Goal: Task Accomplishment & Management: Manage account settings

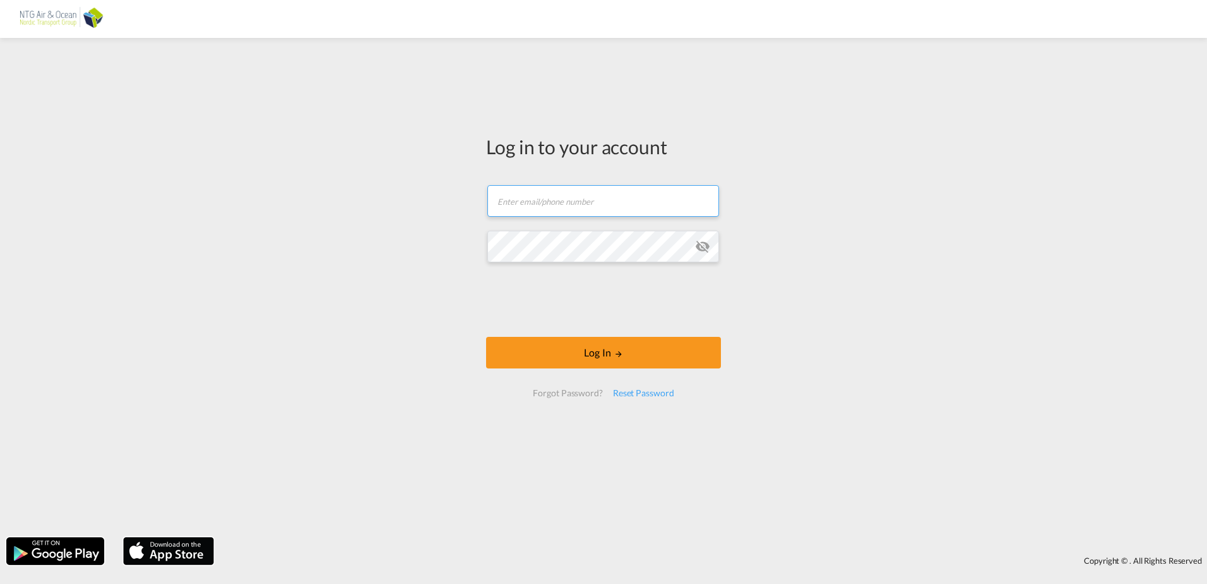
click at [502, 207] on input "text" at bounding box center [604, 201] width 232 height 32
type input "[EMAIL_ADDRESS][DOMAIN_NAME]"
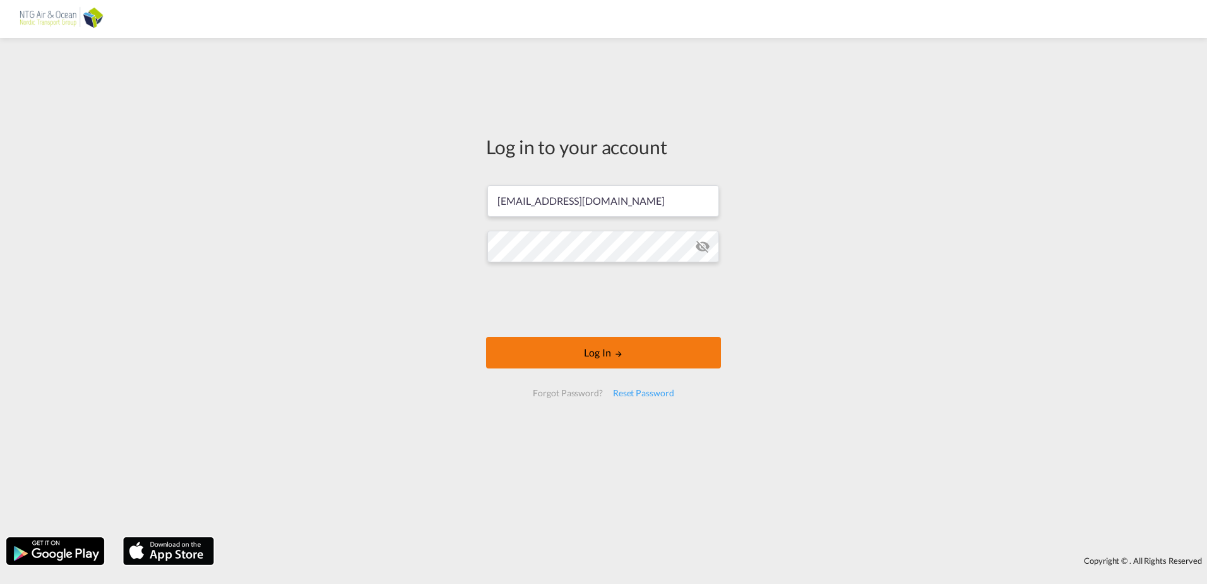
click at [602, 359] on button "Log In" at bounding box center [603, 353] width 235 height 32
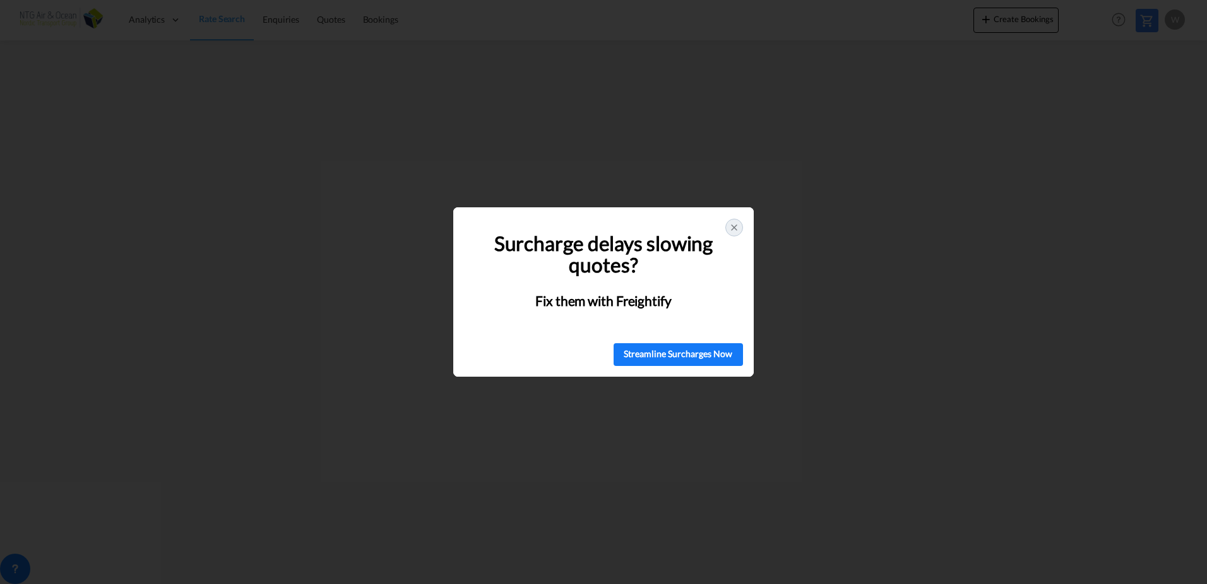
click at [736, 227] on icon at bounding box center [734, 227] width 10 height 10
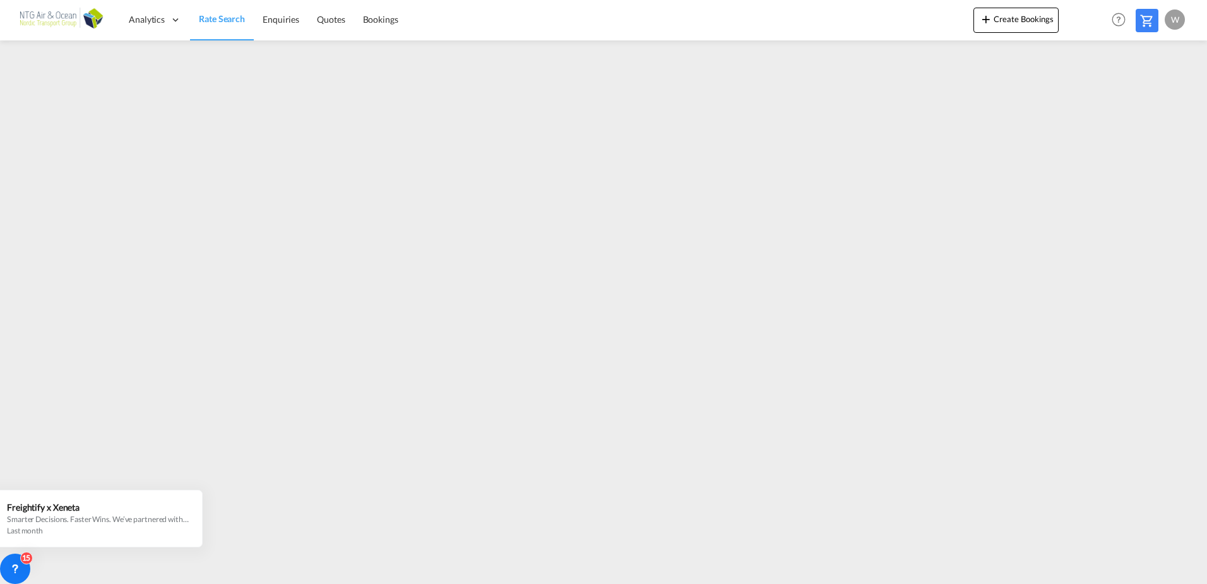
click at [1171, 18] on div "w" at bounding box center [1175, 19] width 20 height 20
click at [1153, 56] on button "My Profile" at bounding box center [1161, 55] width 82 height 25
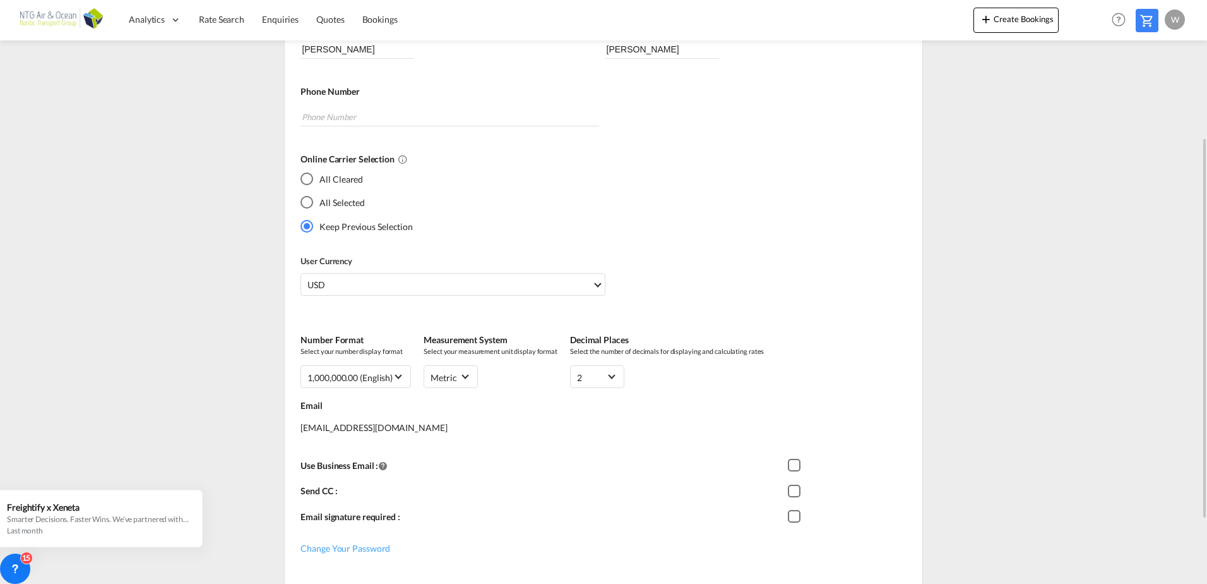
scroll to position [308, 0]
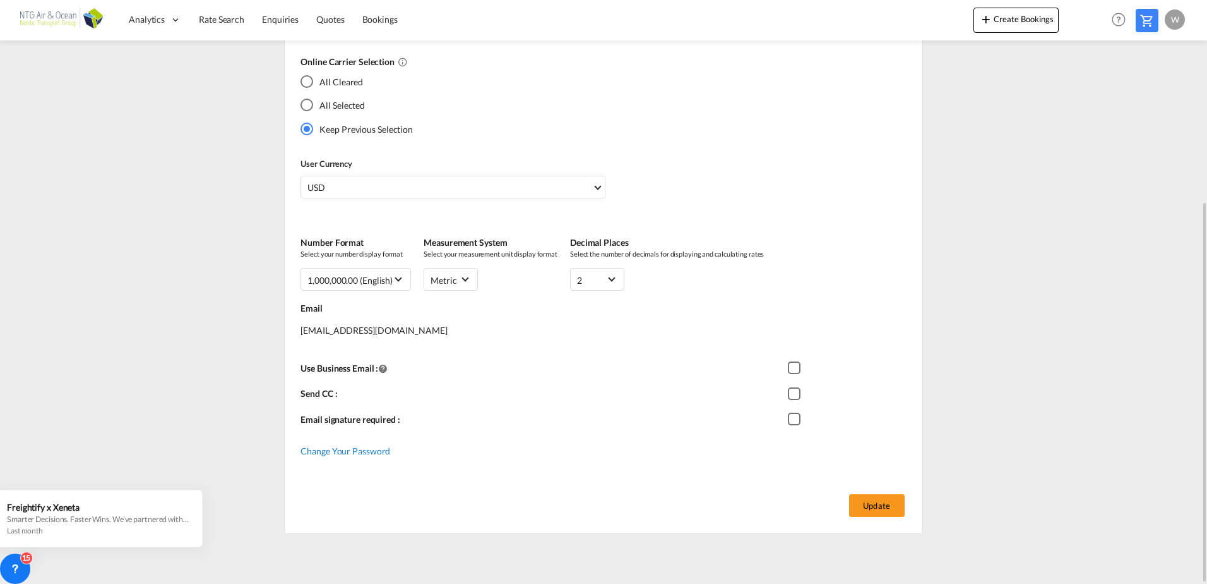
click at [344, 452] on span "Change Your Password" at bounding box center [346, 450] width 90 height 11
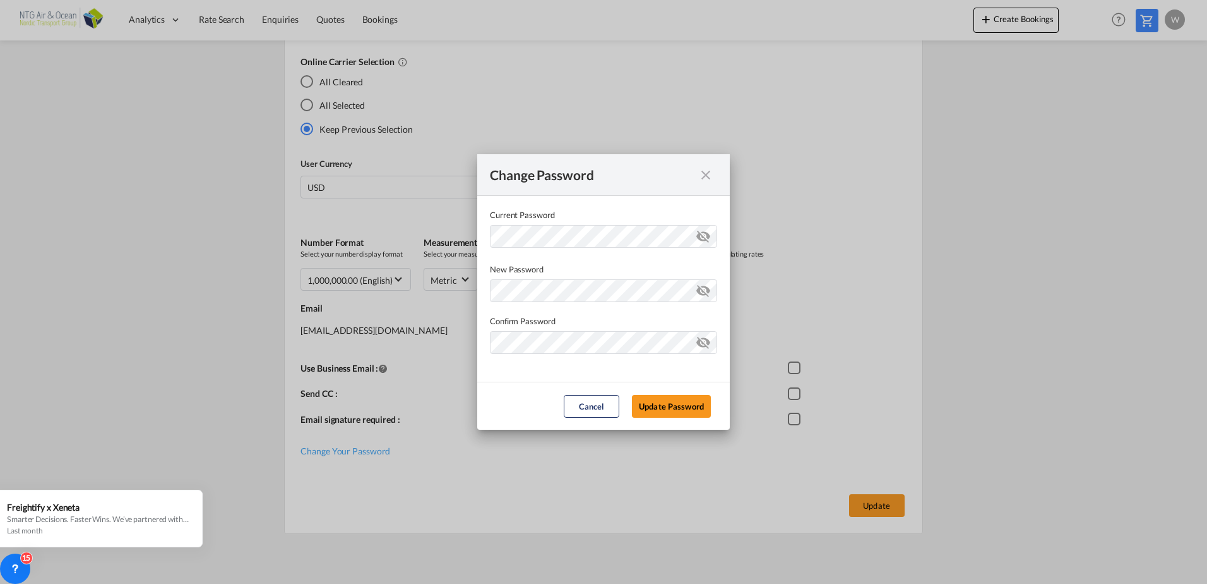
click at [860, 227] on div "Change Password Current Password New Password Password must contain the followi…" at bounding box center [603, 292] width 1207 height 584
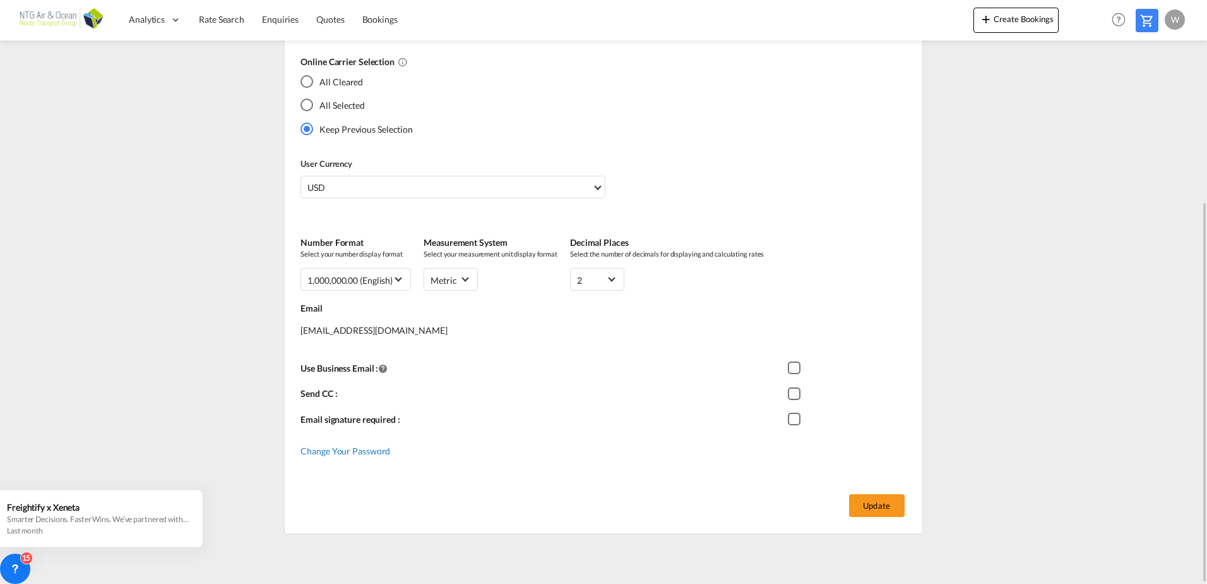
click at [342, 453] on span "Change Your Password" at bounding box center [346, 450] width 90 height 11
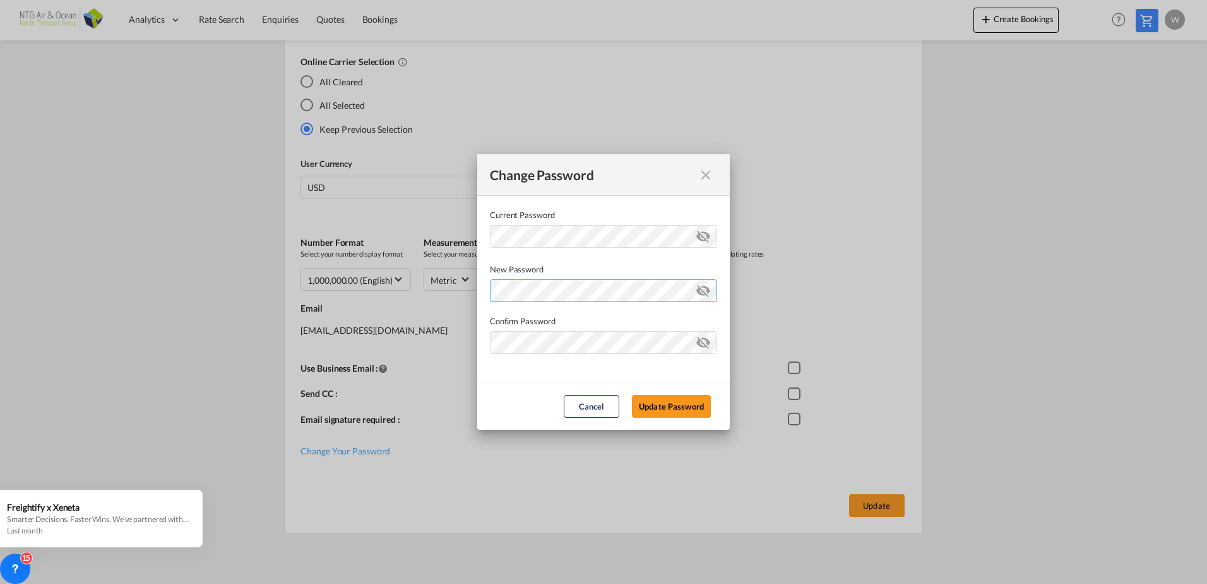
click at [536, 290] on div "Password must contain the following: A special character A number Minimum 8 cha…" at bounding box center [603, 288] width 227 height 27
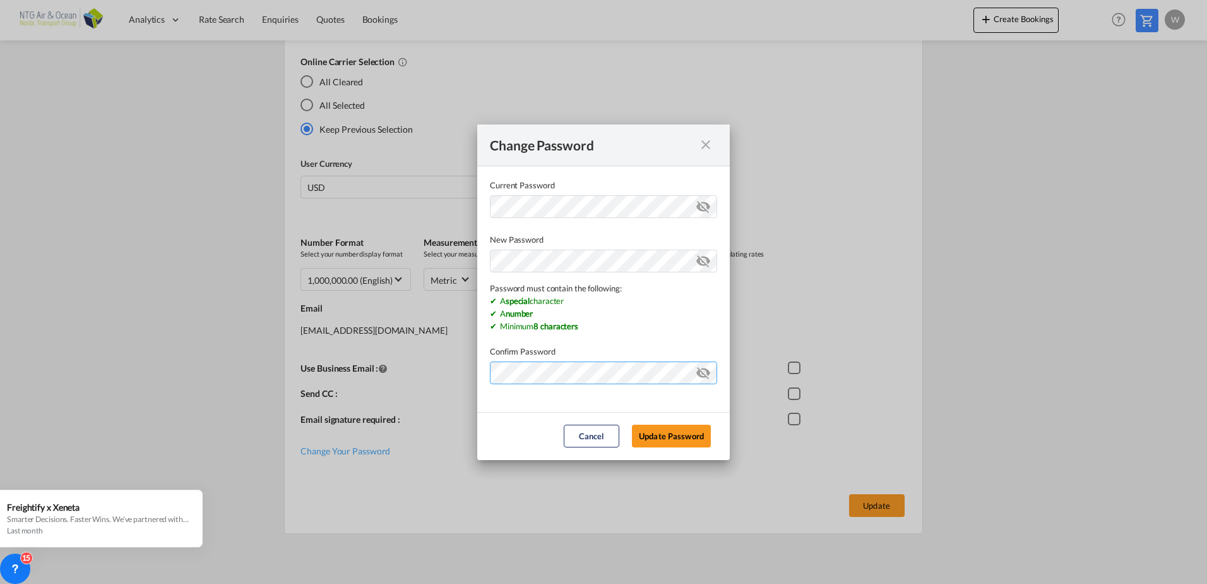
click at [500, 371] on md-dialog-content "Current Password New Password Password must contain the following: A special ch…" at bounding box center [603, 289] width 253 height 246
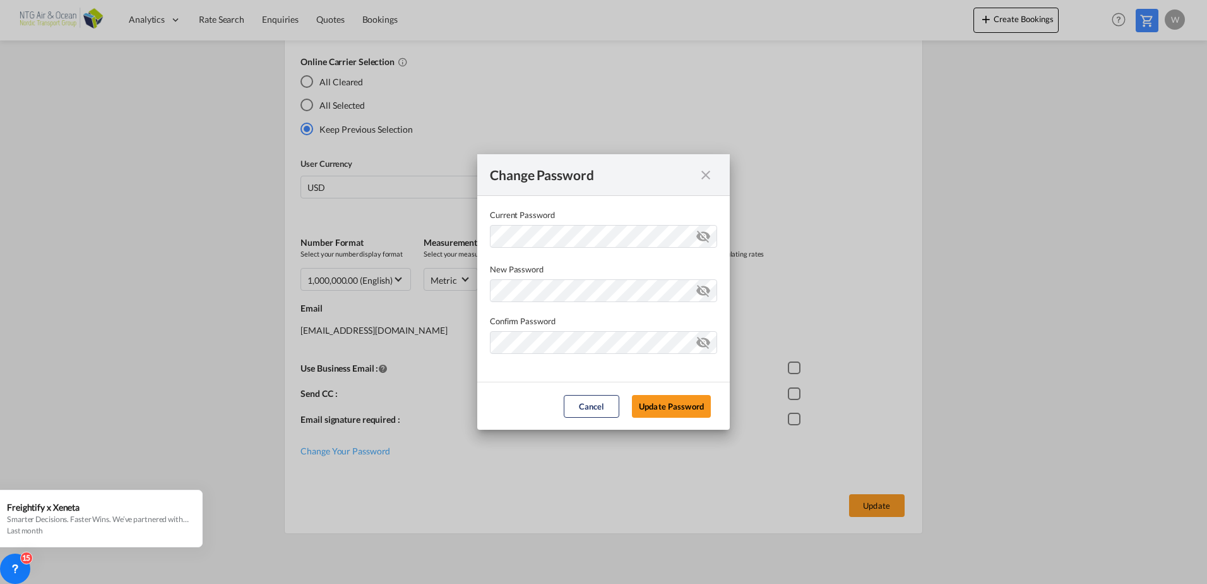
click at [841, 268] on div "Change Password Current Password New Password Password must contain the followi…" at bounding box center [603, 292] width 1207 height 584
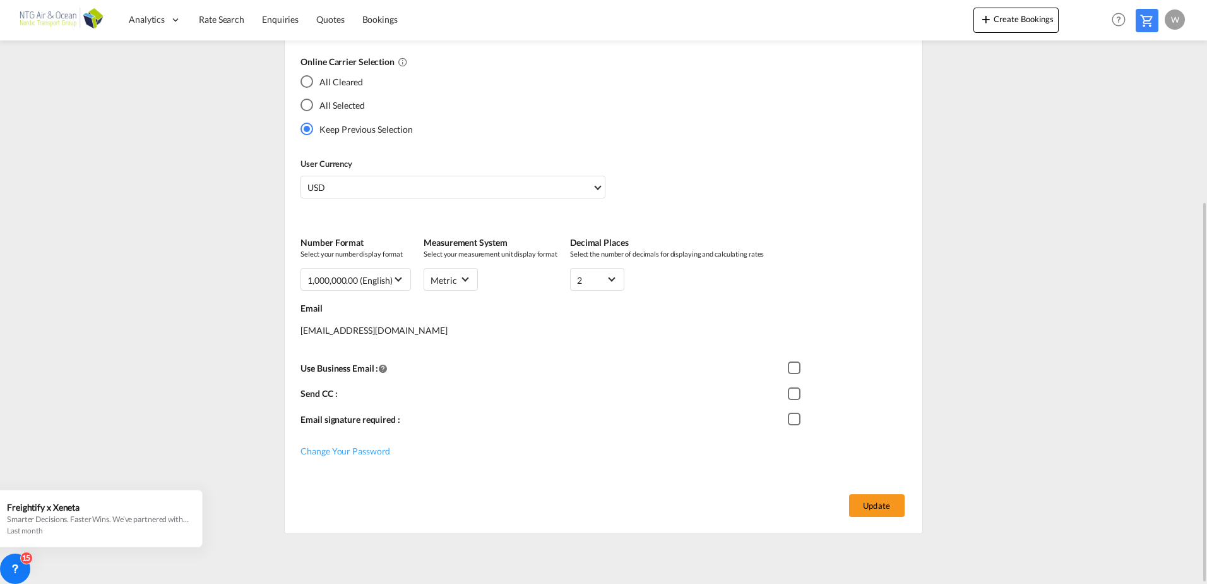
click at [1175, 23] on div "w" at bounding box center [1175, 19] width 20 height 20
click at [1153, 95] on button "Logout" at bounding box center [1161, 96] width 82 height 25
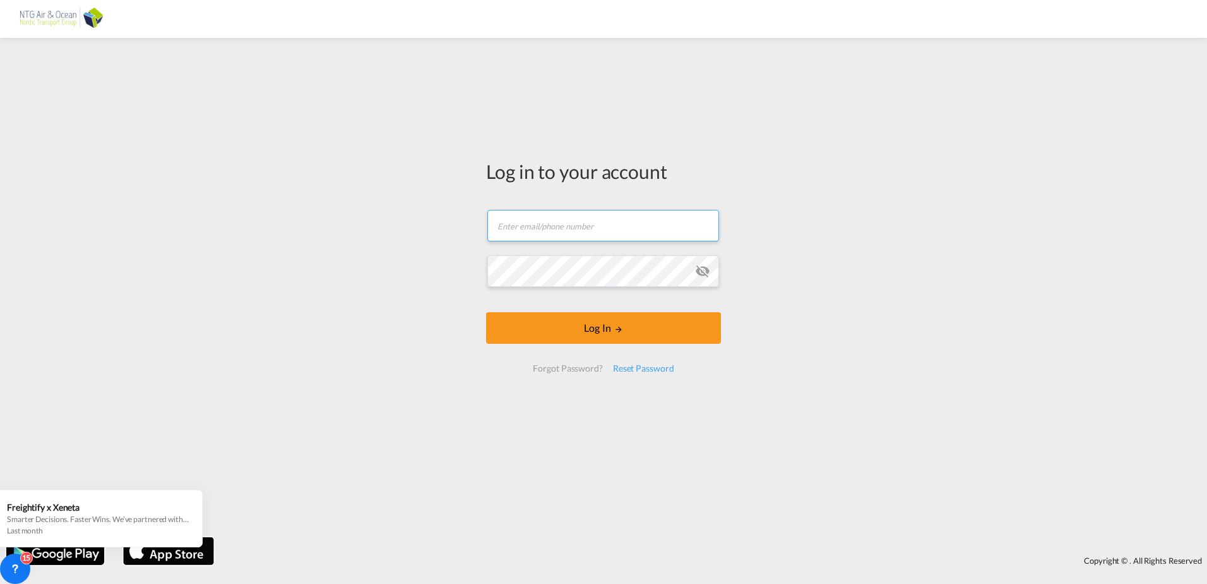
type input "[EMAIL_ADDRESS][DOMAIN_NAME]"
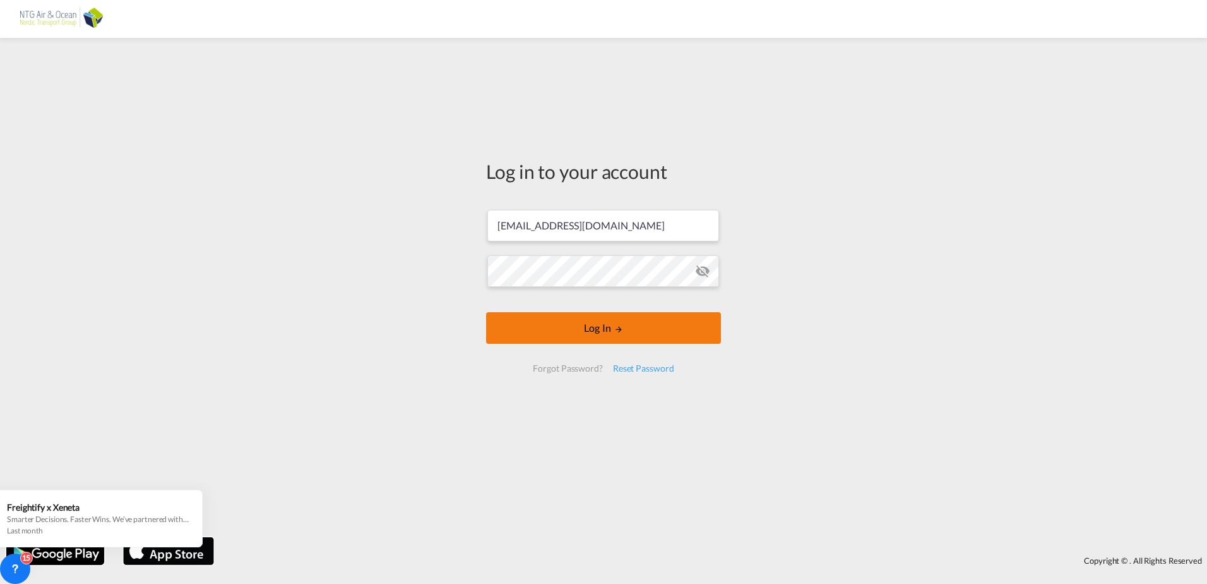
click at [592, 332] on button "Log In" at bounding box center [603, 328] width 235 height 32
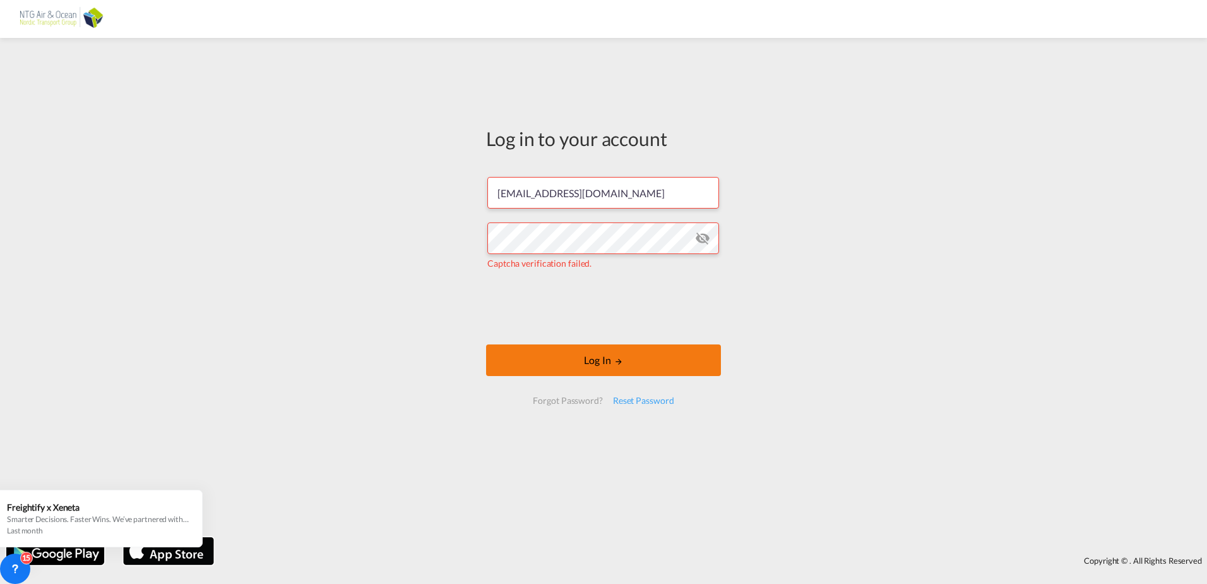
click at [590, 362] on button "Log In" at bounding box center [603, 360] width 235 height 32
click at [590, 364] on button "Log In" at bounding box center [603, 360] width 235 height 32
click at [474, 231] on div "Log in to your account [EMAIL_ADDRESS][DOMAIN_NAME] The user credentials were i…" at bounding box center [603, 287] width 1207 height 486
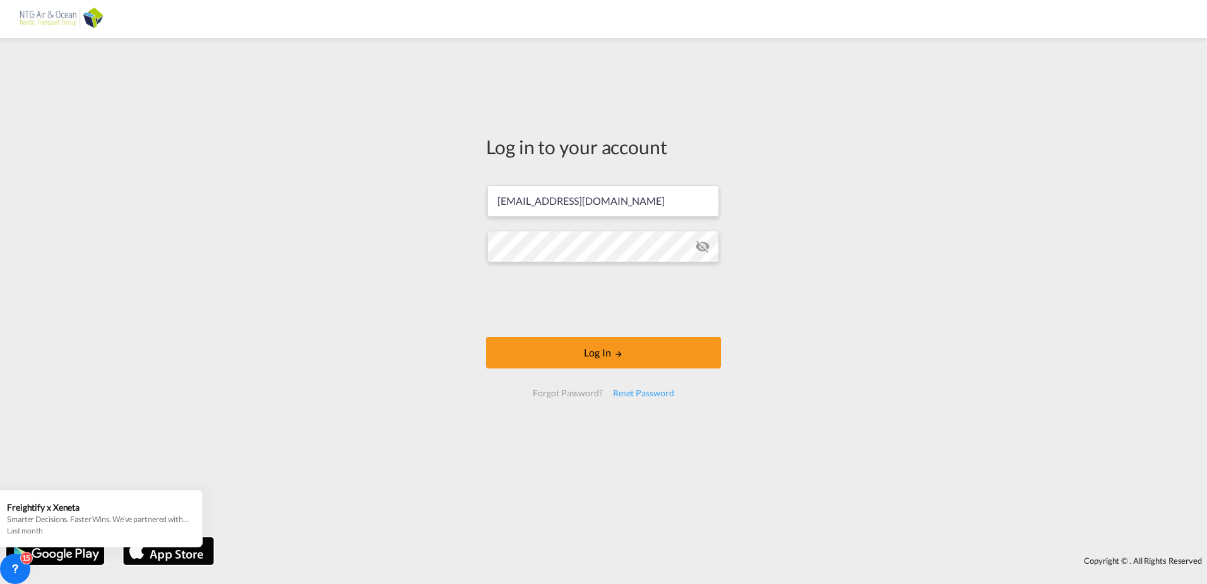
click at [782, 292] on div "Log in to your account [EMAIL_ADDRESS][DOMAIN_NAME] Log In Forgot Password? Res…" at bounding box center [603, 287] width 1207 height 486
click at [605, 350] on button "Log In" at bounding box center [603, 353] width 235 height 32
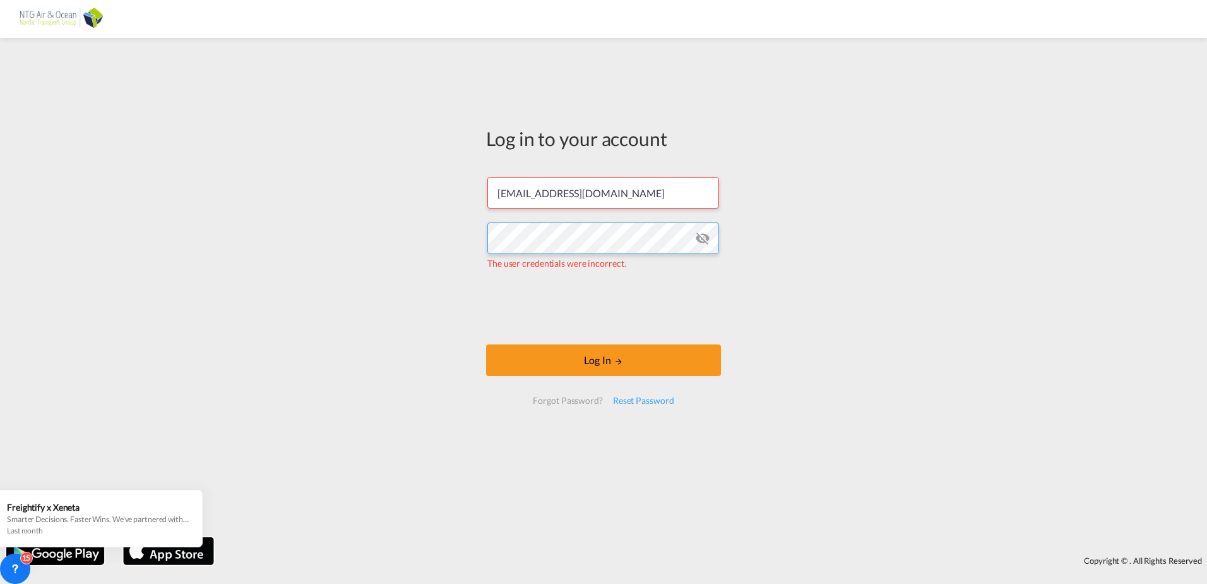
click at [458, 236] on div "Log in to your account [EMAIL_ADDRESS][DOMAIN_NAME] The user credentials were i…" at bounding box center [603, 287] width 1207 height 486
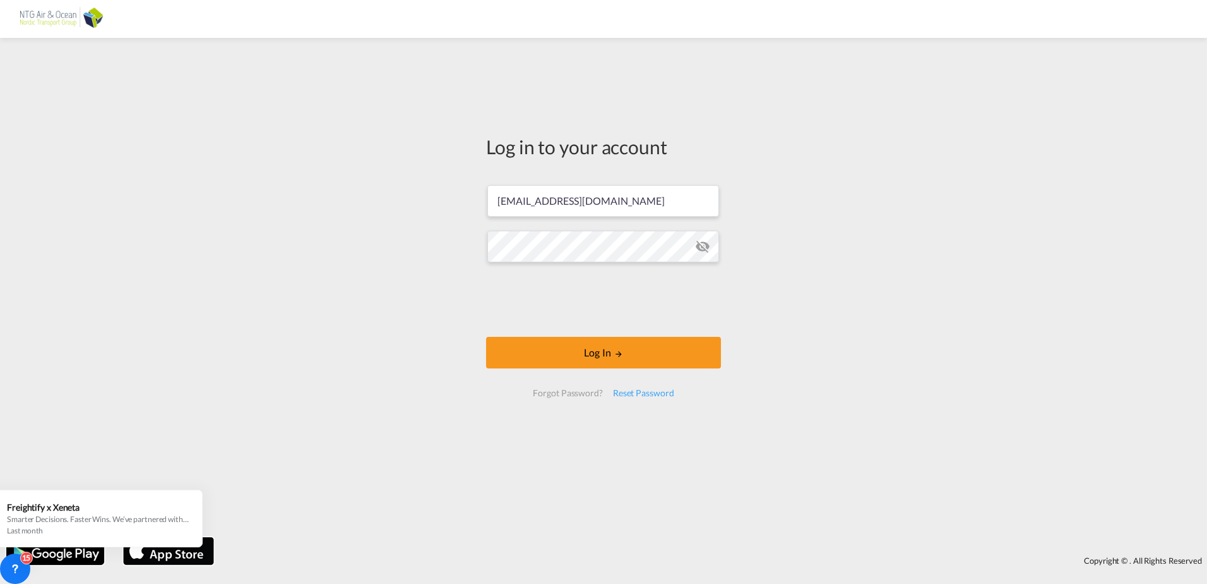
click at [445, 311] on div "Log in to your account [EMAIL_ADDRESS][DOMAIN_NAME] Log In Forgot Password? Res…" at bounding box center [603, 287] width 1207 height 486
click at [613, 352] on button "Log In" at bounding box center [603, 353] width 235 height 32
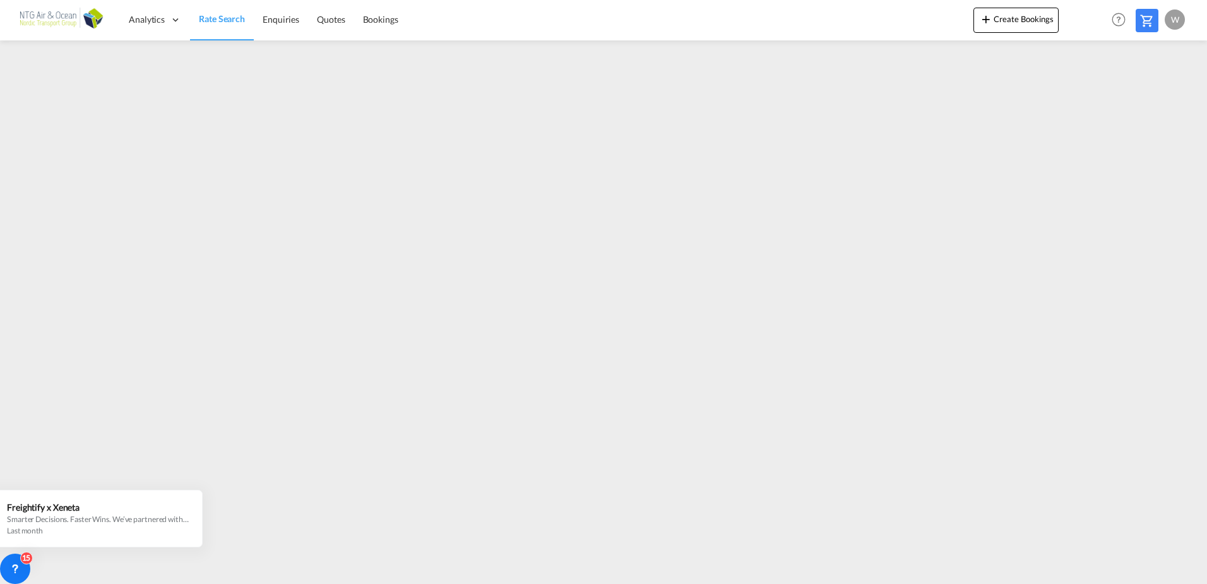
click at [1173, 20] on div "w" at bounding box center [1175, 19] width 20 height 20
click at [1151, 60] on button "My Profile" at bounding box center [1161, 55] width 82 height 25
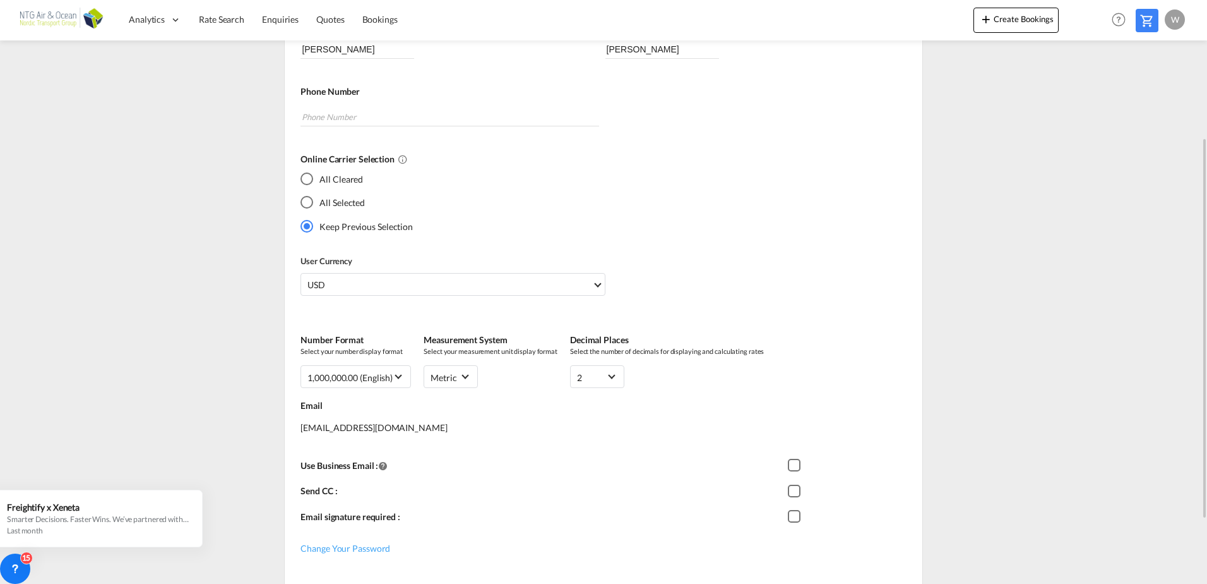
scroll to position [308, 0]
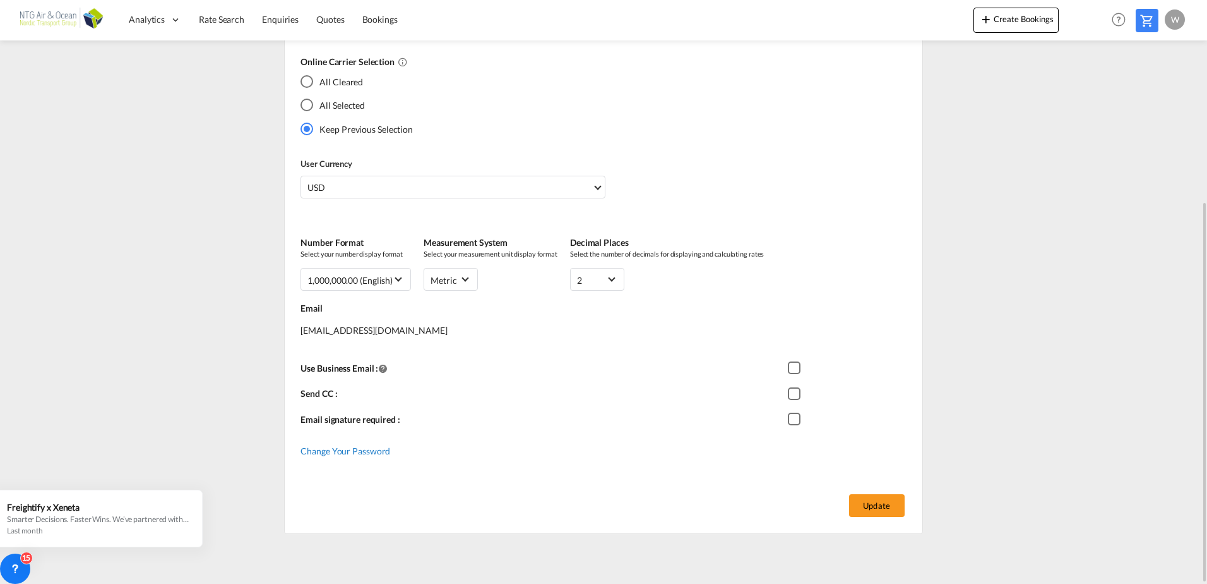
click at [344, 449] on span "Change Your Password" at bounding box center [346, 450] width 90 height 11
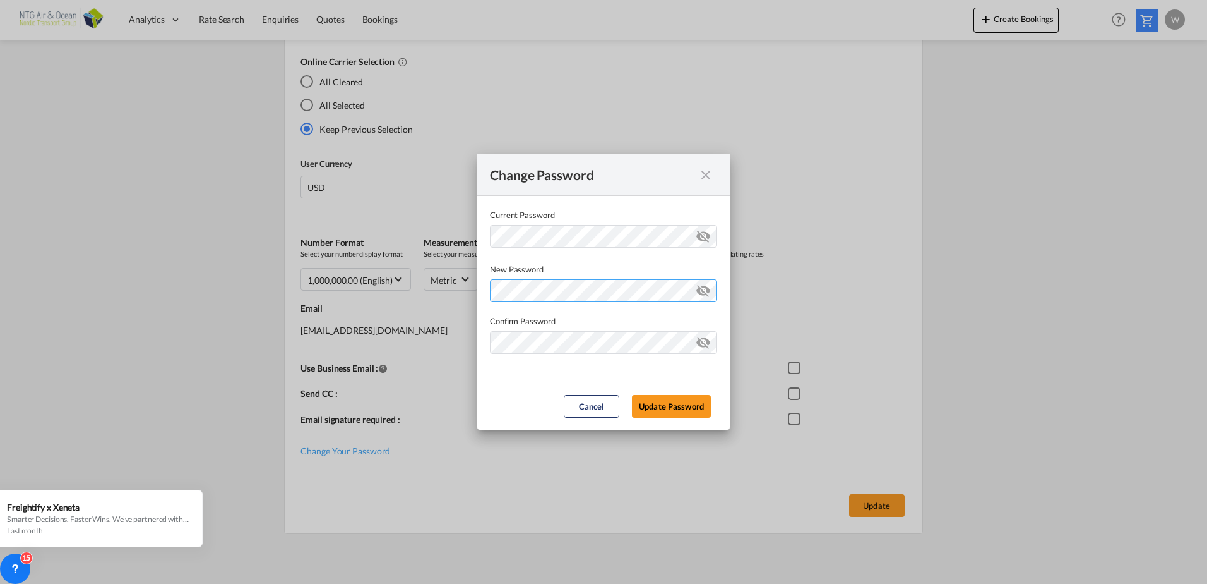
click at [534, 292] on div "Password must contain the following: A special character A number Minimum 8 cha…" at bounding box center [603, 288] width 227 height 27
click at [510, 365] on md-input-container "Current Password ..." at bounding box center [603, 350] width 227 height 38
click at [665, 398] on button "Update Password" at bounding box center [671, 406] width 79 height 23
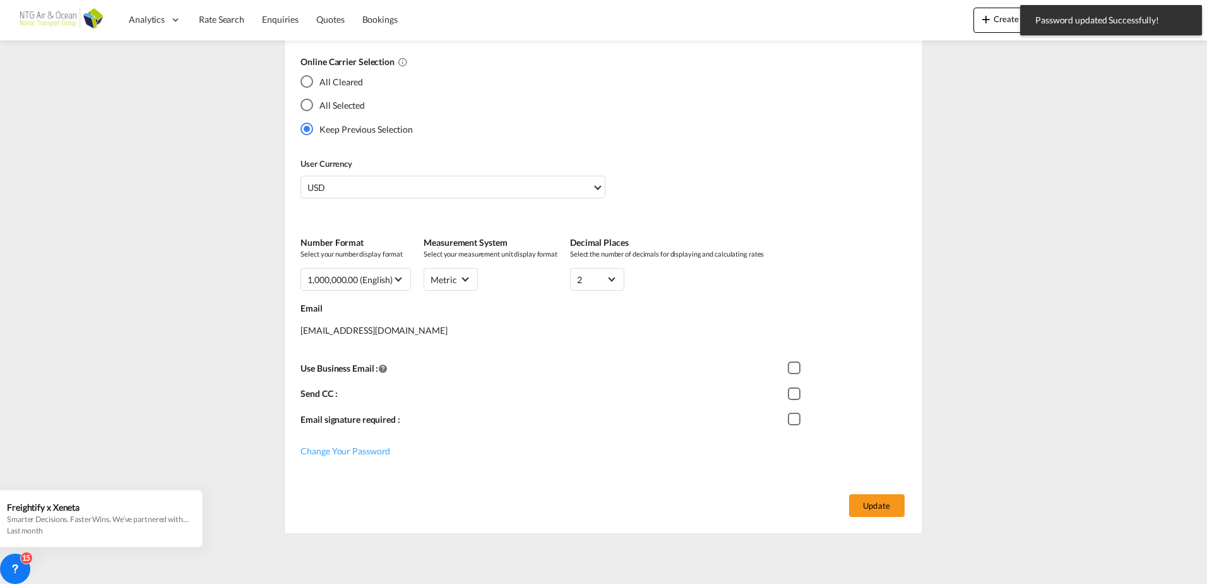
type input "[EMAIL_ADDRESS][DOMAIN_NAME]"
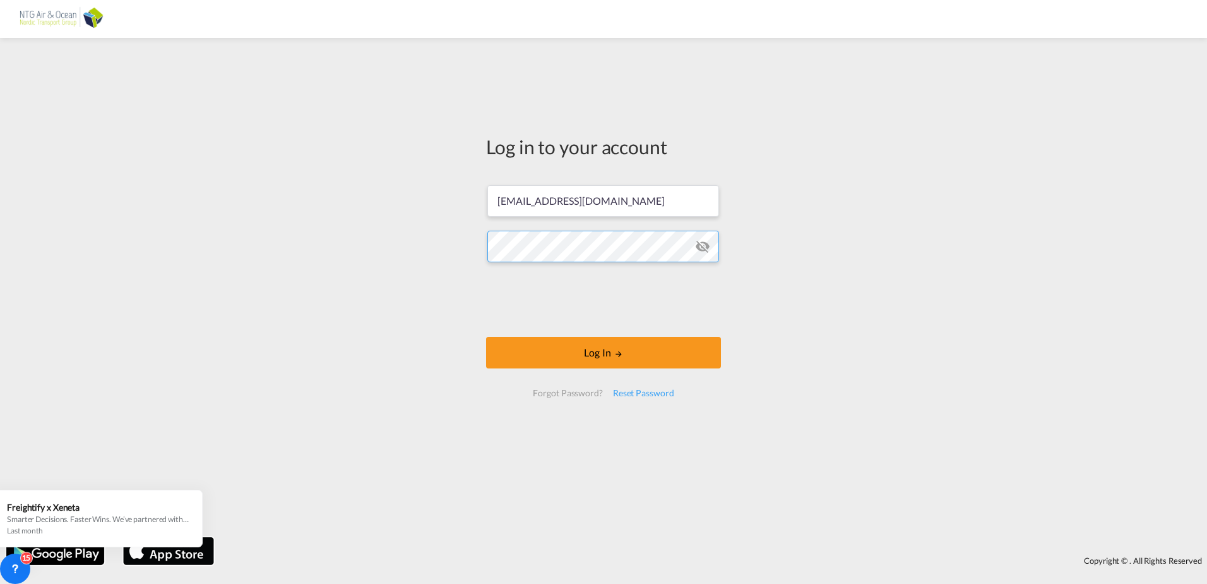
click at [417, 263] on div "Log in to your account [EMAIL_ADDRESS][DOMAIN_NAME] Log In Forgot Password? Res…" at bounding box center [603, 287] width 1207 height 486
drag, startPoint x: 911, startPoint y: 285, endPoint x: 866, endPoint y: 284, distance: 44.9
click at [911, 285] on div "Log in to your account [EMAIL_ADDRESS][DOMAIN_NAME] Log In Forgot Password? Res…" at bounding box center [603, 287] width 1207 height 486
click at [599, 357] on button "Log In" at bounding box center [603, 353] width 235 height 32
click at [563, 349] on button "Log In" at bounding box center [603, 353] width 235 height 32
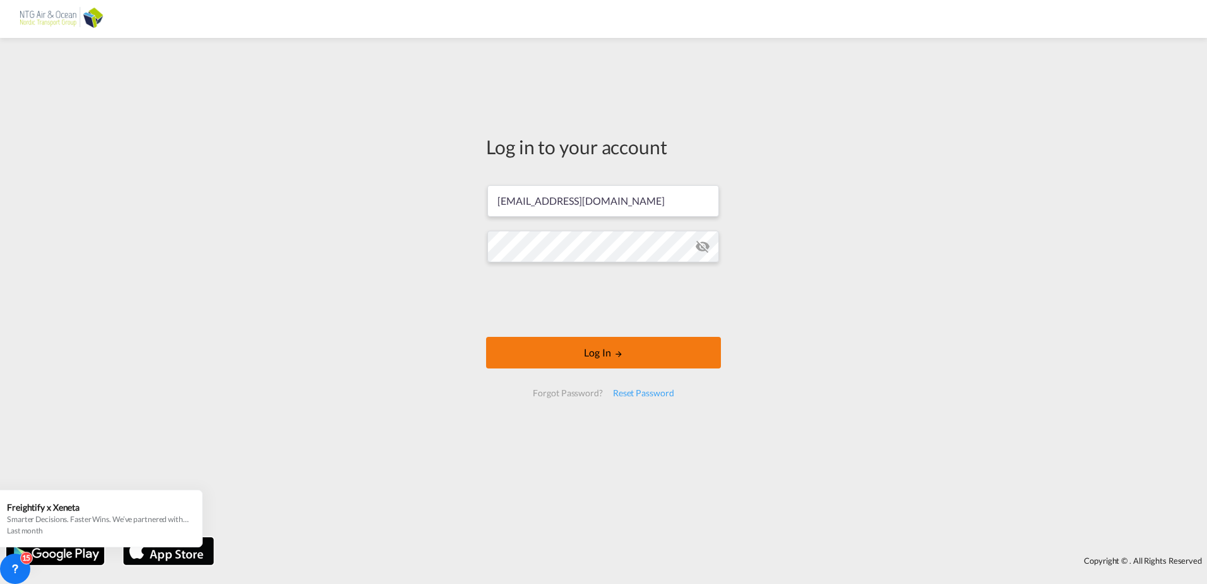
click at [606, 350] on button "Log In" at bounding box center [603, 353] width 235 height 32
click at [462, 247] on div "Log in to your account [EMAIL_ADDRESS][DOMAIN_NAME] Log In Forgot Password? Res…" at bounding box center [603, 287] width 1207 height 486
click at [601, 356] on button "Log In" at bounding box center [603, 353] width 235 height 32
click at [605, 350] on button "Log In" at bounding box center [603, 353] width 235 height 32
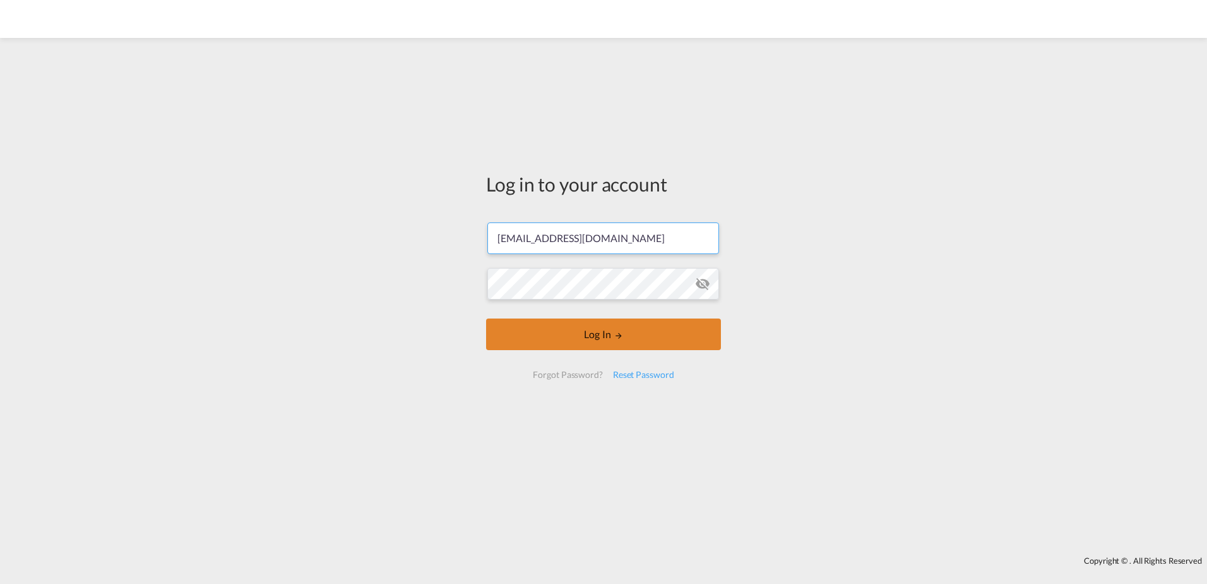
click at [583, 342] on button "Log In" at bounding box center [603, 334] width 235 height 32
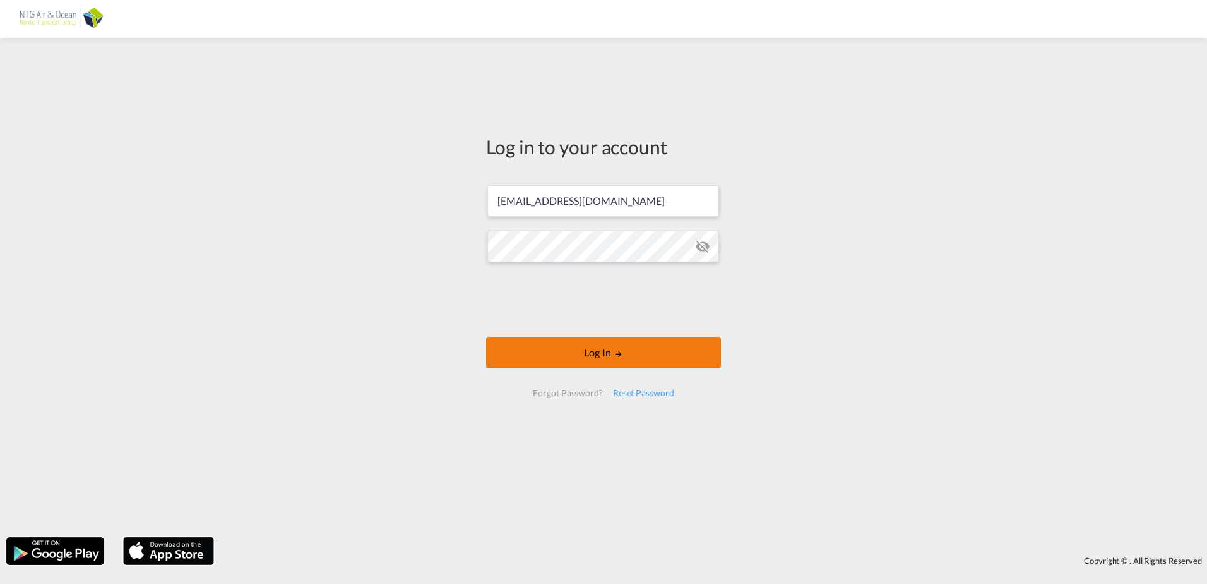
click at [592, 350] on button "Log In" at bounding box center [603, 353] width 235 height 32
click at [597, 354] on button "Log In" at bounding box center [603, 353] width 235 height 32
click at [614, 356] on md-icon "LOGIN" at bounding box center [618, 353] width 9 height 9
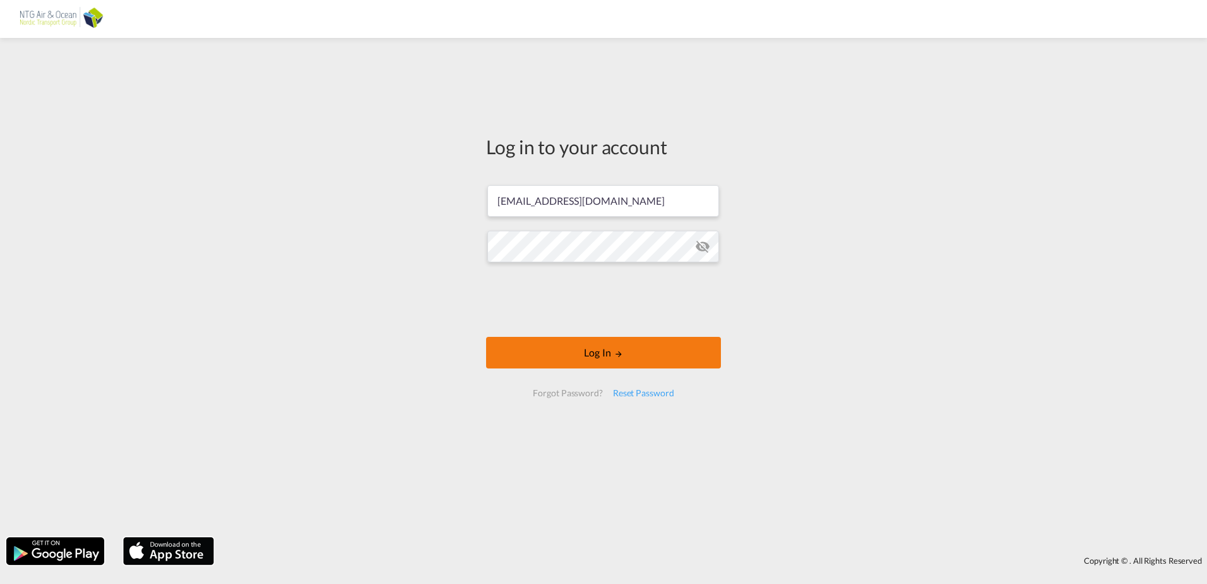
click at [585, 352] on button "Log In" at bounding box center [603, 353] width 235 height 32
click at [599, 357] on button "Log In" at bounding box center [603, 353] width 235 height 32
click at [700, 246] on md-icon "icon-eye-off" at bounding box center [702, 246] width 15 height 15
click at [462, 248] on div "Log in to your account wmc@ntgairocean.com Log In Forgot Password? Reset Passwo…" at bounding box center [603, 287] width 1207 height 486
click at [847, 292] on div "Log in to your account wmc@ntgairocean.com Log In Forgot Password? Reset Passwo…" at bounding box center [603, 287] width 1207 height 486
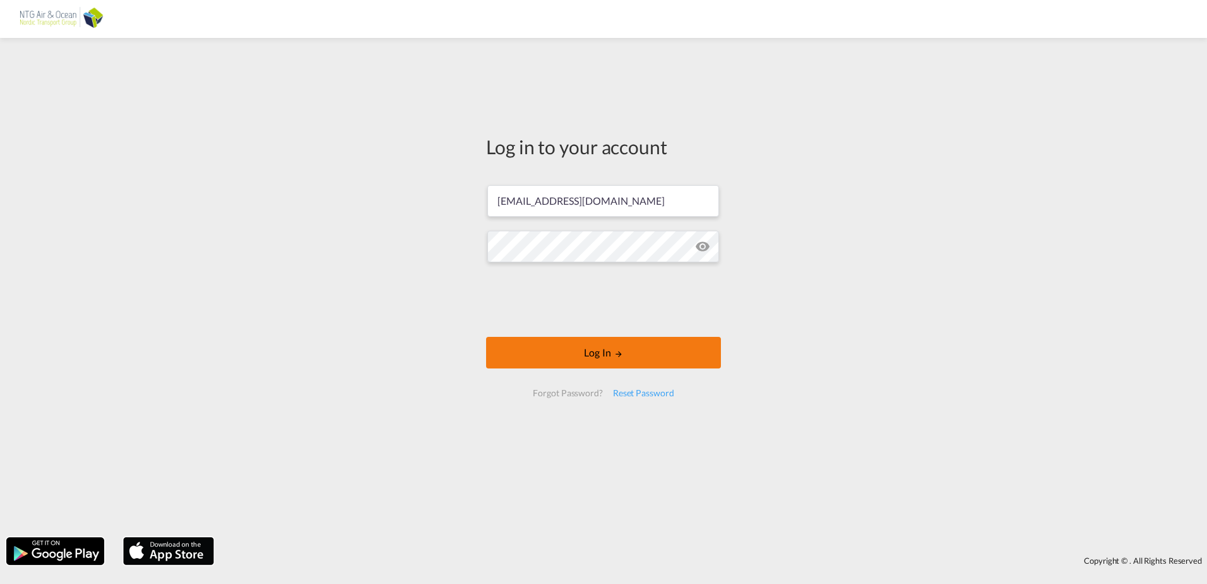
click at [598, 354] on button "Log In" at bounding box center [603, 353] width 235 height 32
drag, startPoint x: 609, startPoint y: 203, endPoint x: 450, endPoint y: 198, distance: 159.2
click at [453, 196] on div "Log in to your account [EMAIL_ADDRESS][DOMAIN_NAME] Log In Forgot Password? Res…" at bounding box center [603, 287] width 1207 height 486
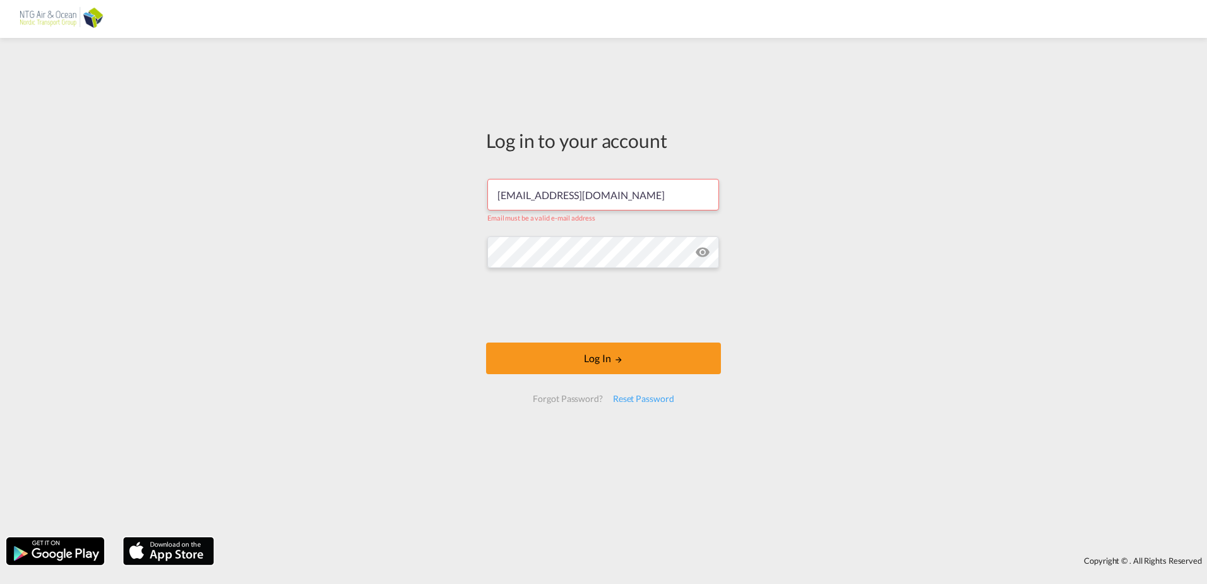
type input "[EMAIL_ADDRESS][DOMAIN_NAME]"
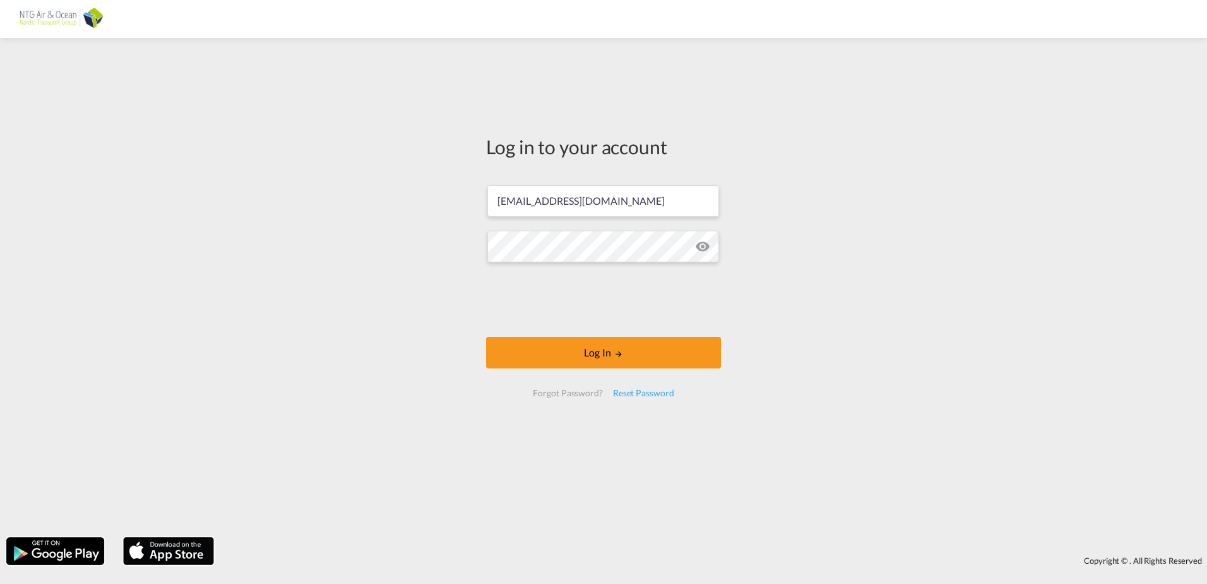
click at [858, 186] on div "Log in to your account [EMAIL_ADDRESS][DOMAIN_NAME] Log In Forgot Password? Res…" at bounding box center [603, 287] width 1207 height 486
click at [586, 352] on button "Log In" at bounding box center [603, 353] width 235 height 32
click at [461, 243] on div "Log in to your account [EMAIL_ADDRESS][DOMAIN_NAME] Log In Forgot Password? Res…" at bounding box center [603, 287] width 1207 height 486
click at [605, 356] on button "Log In" at bounding box center [603, 353] width 235 height 32
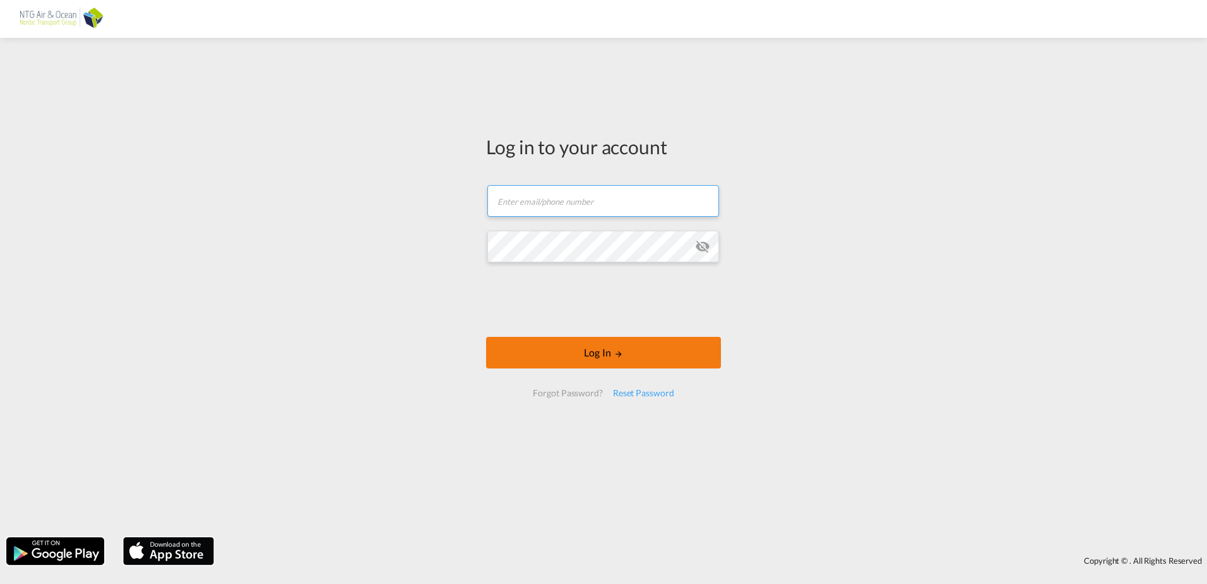
type input "[EMAIL_ADDRESS][DOMAIN_NAME]"
click at [615, 357] on md-icon "LOGIN" at bounding box center [618, 353] width 9 height 9
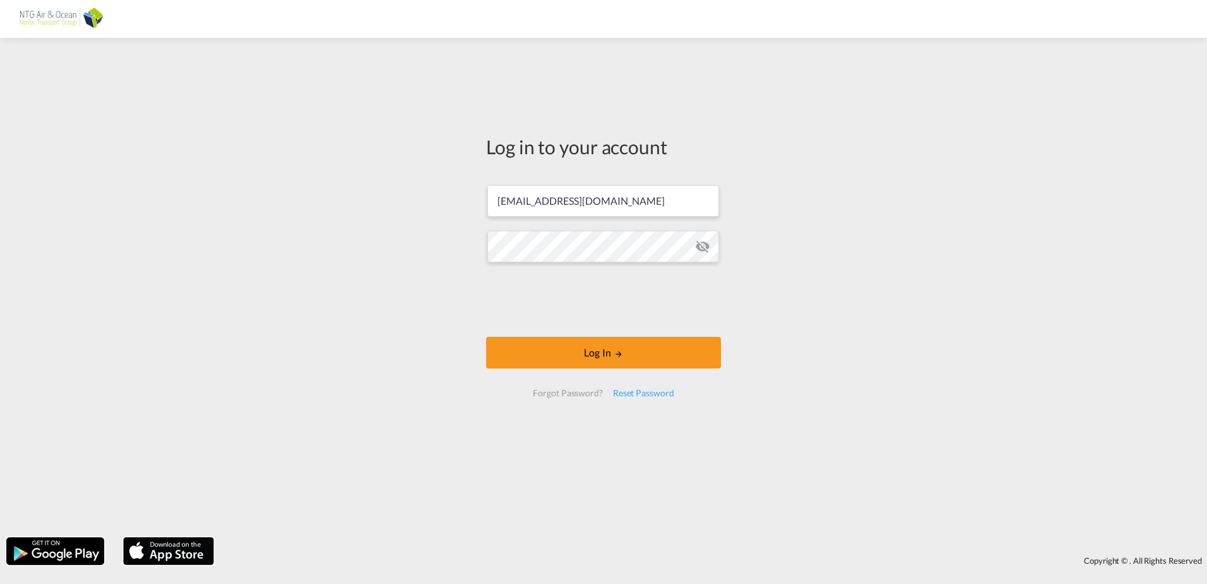
click at [707, 246] on md-icon "icon-eye-off" at bounding box center [702, 246] width 15 height 15
click at [609, 353] on button "Log In" at bounding box center [603, 353] width 235 height 32
click at [620, 392] on div "Reset Password" at bounding box center [643, 392] width 71 height 23
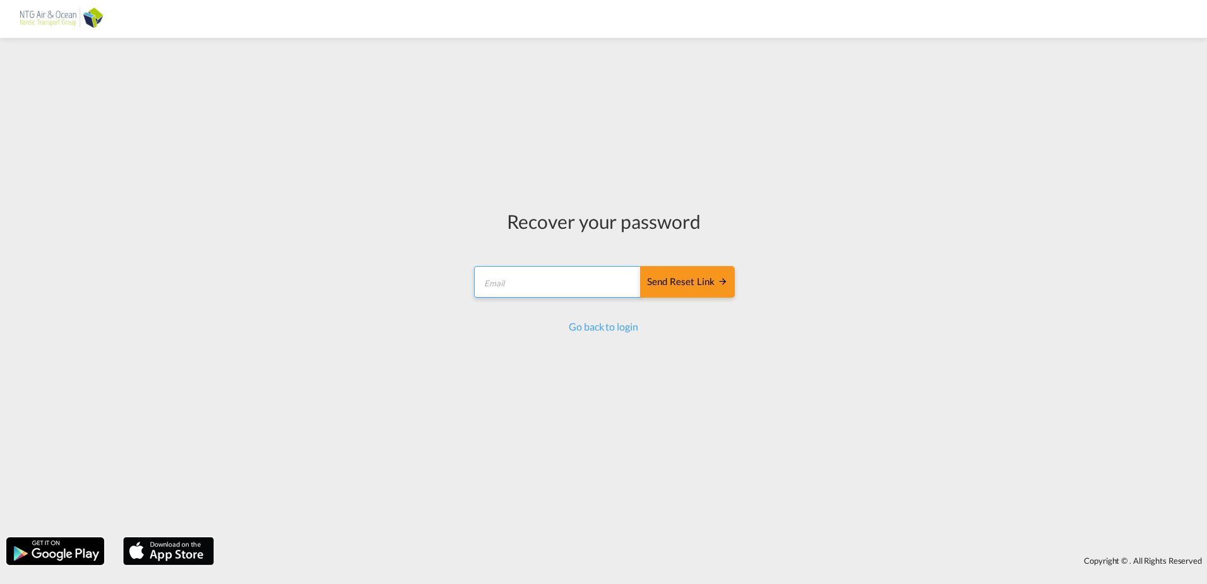
click at [526, 287] on input "email" at bounding box center [557, 282] width 167 height 32
type input "[EMAIL_ADDRESS][DOMAIN_NAME]"
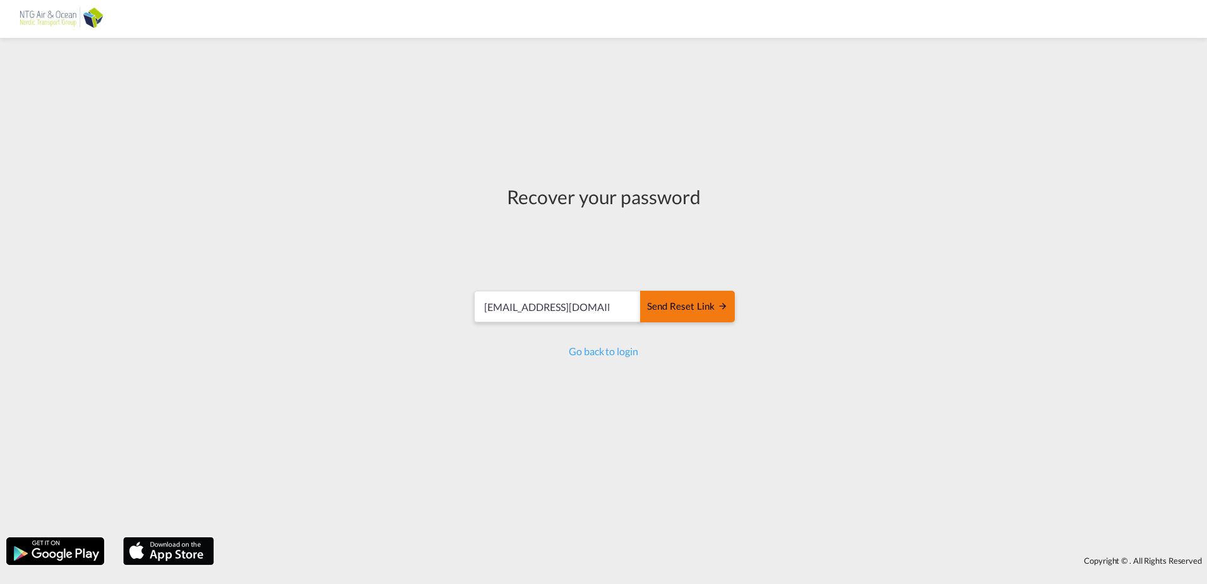
click at [689, 304] on div "Send reset link" at bounding box center [687, 306] width 81 height 15
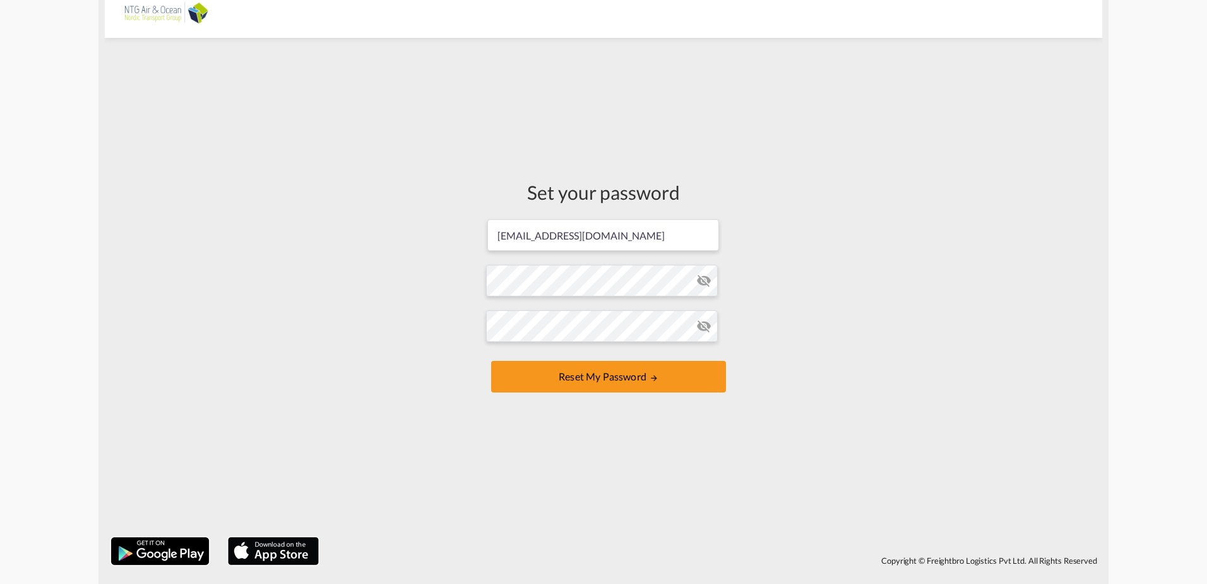
click at [698, 278] on md-icon "icon-eye-off" at bounding box center [704, 280] width 15 height 15
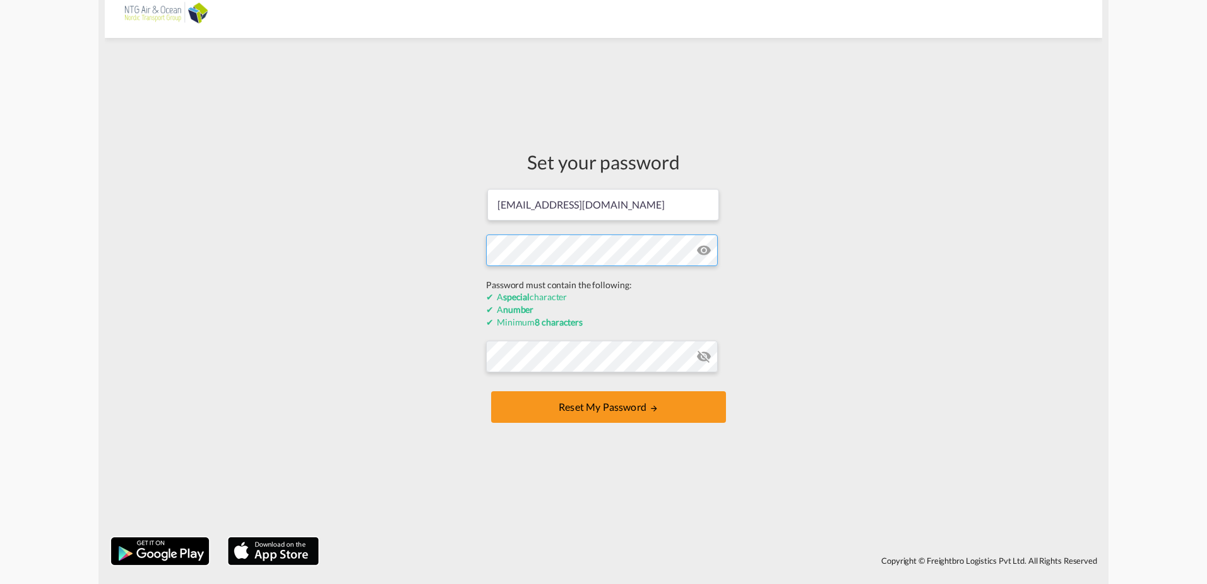
click at [566, 275] on form "wmc@ntgairocean.com Password must contain the following: A special character A …" at bounding box center [603, 307] width 235 height 239
click at [815, 275] on div "Set your password wmc@ntgairocean.com Password must contain the following: A sp…" at bounding box center [604, 287] width 998 height 486
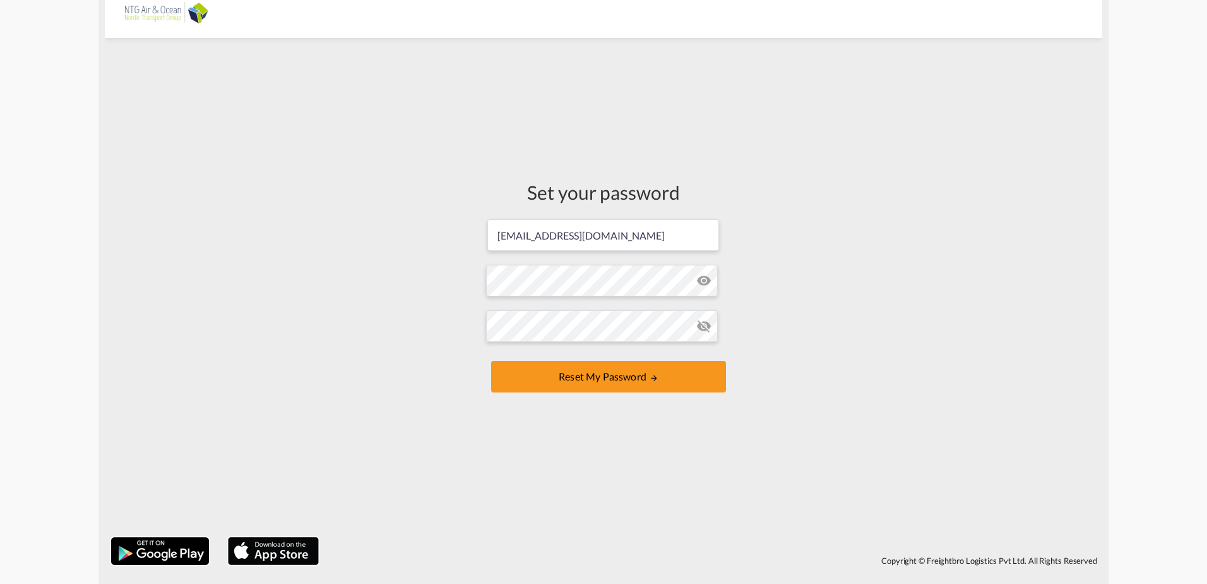
click at [842, 278] on div "Set your password wmc@ntgairocean.com Password must contain the following: A sp…" at bounding box center [604, 287] width 998 height 486
click at [604, 373] on button "Reset my password" at bounding box center [608, 377] width 235 height 32
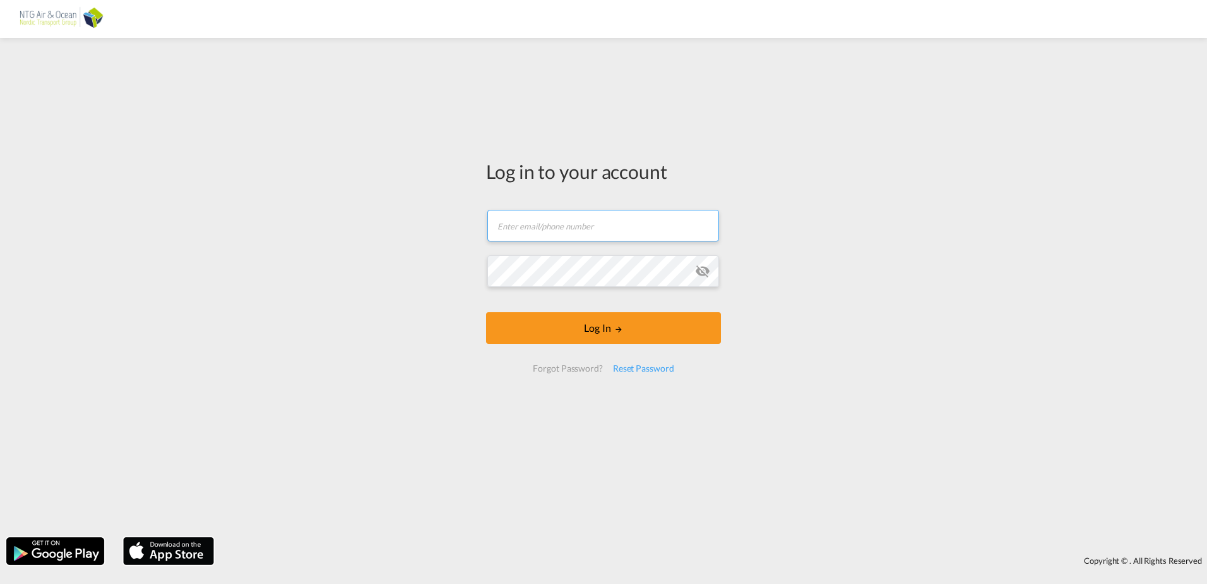
type input "[EMAIL_ADDRESS][DOMAIN_NAME]"
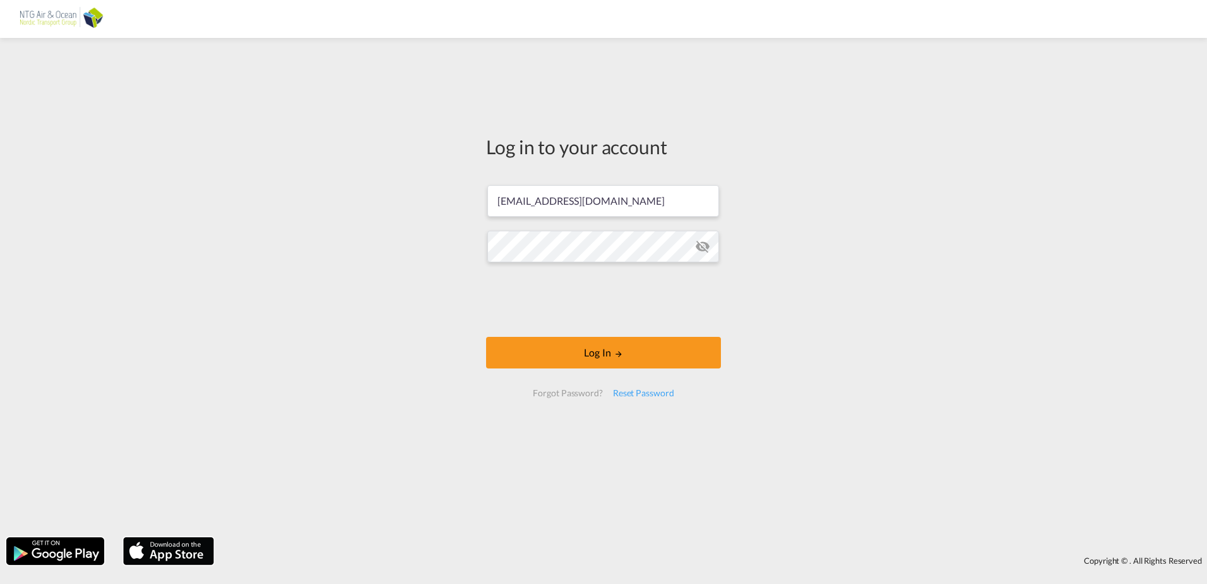
click at [698, 272] on form "wmc@ntgairocean.com Log In Forgot Password? Reset Password" at bounding box center [603, 290] width 235 height 237
click at [706, 246] on md-icon "icon-eye-off" at bounding box center [702, 246] width 15 height 15
click at [597, 348] on button "Log In" at bounding box center [603, 353] width 235 height 32
click at [609, 352] on button "Log In" at bounding box center [603, 353] width 235 height 32
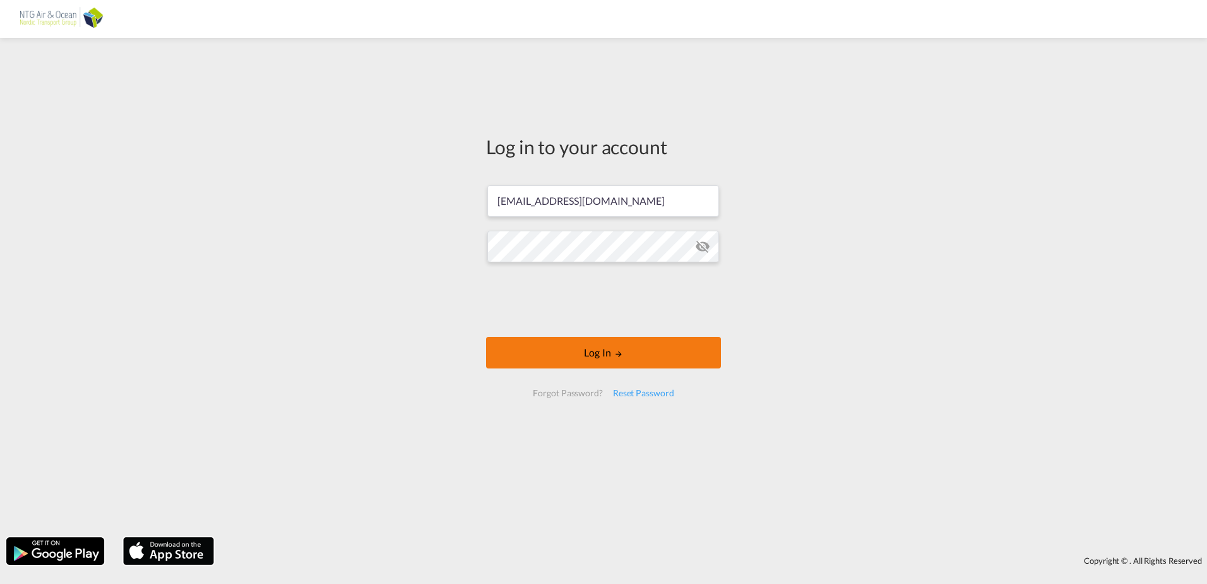
click at [601, 359] on button "Log In" at bounding box center [603, 353] width 235 height 32
